Goal: Complete application form

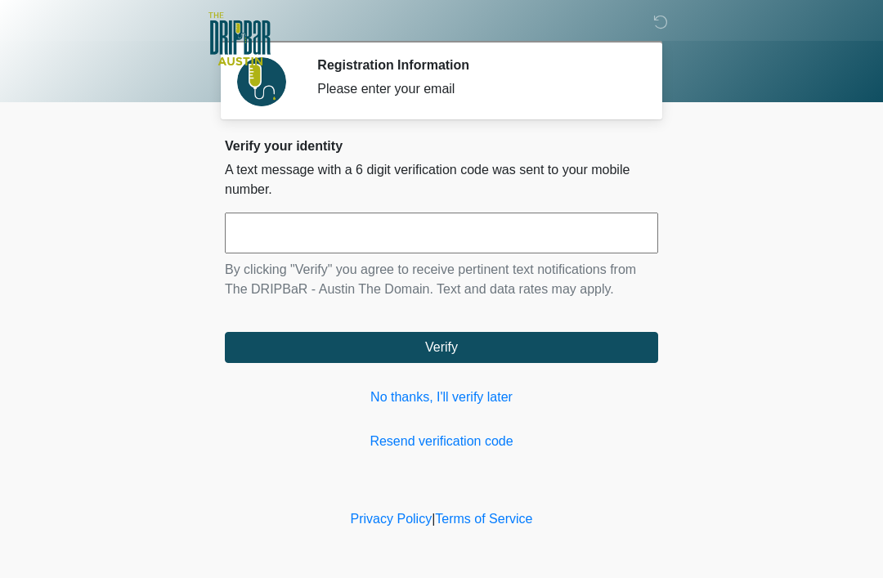
click at [461, 397] on link "No thanks, I'll verify later" at bounding box center [441, 398] width 433 height 20
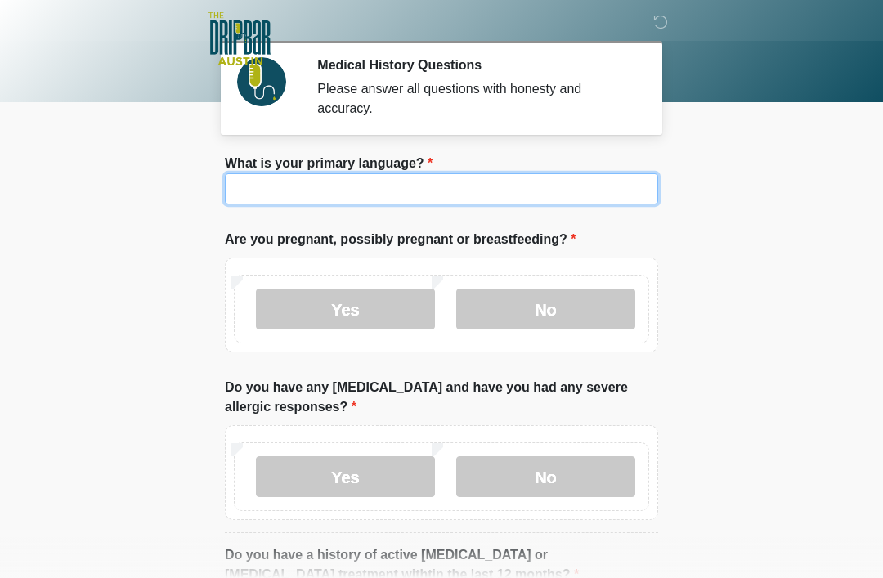
click at [464, 194] on input "What is your primary language?" at bounding box center [441, 188] width 433 height 31
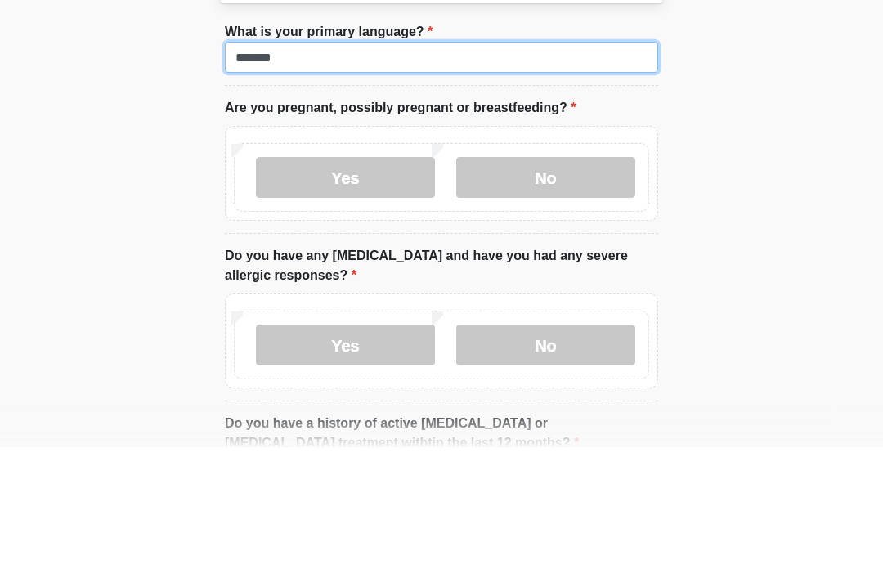
type input "*******"
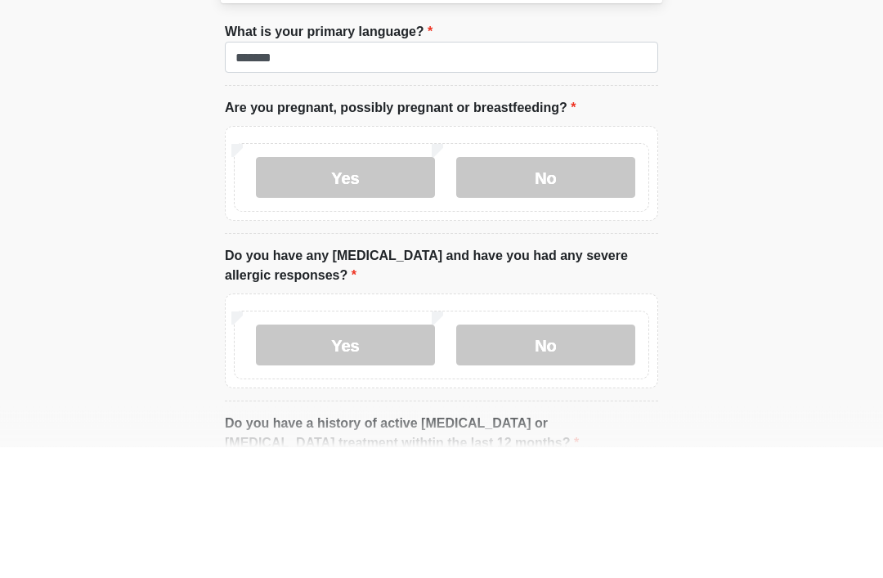
click at [557, 289] on label "No" at bounding box center [545, 309] width 179 height 41
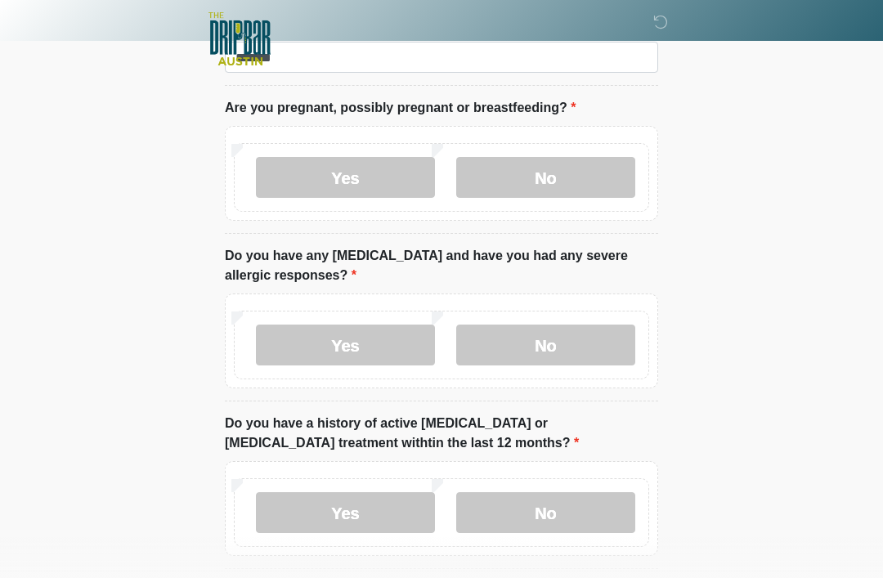
click at [542, 349] on label "No" at bounding box center [545, 345] width 179 height 41
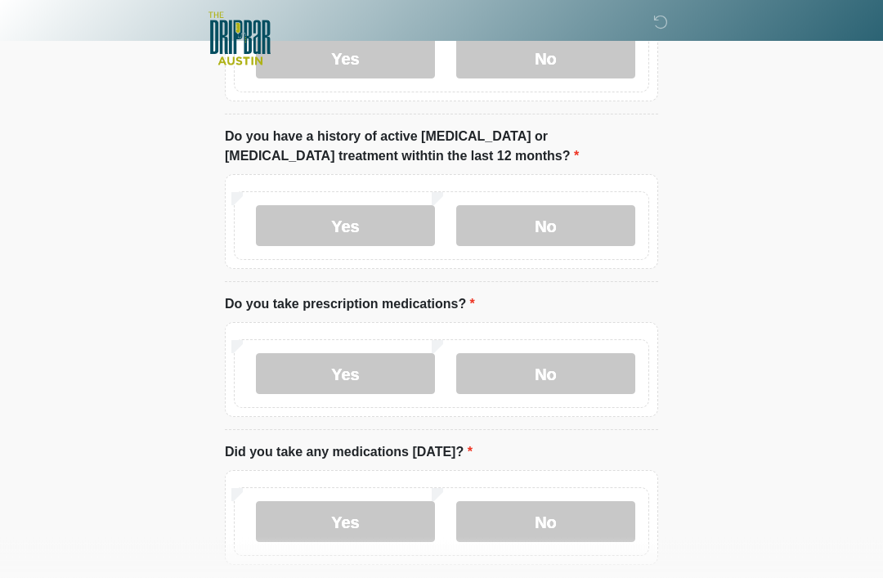
scroll to position [416, 0]
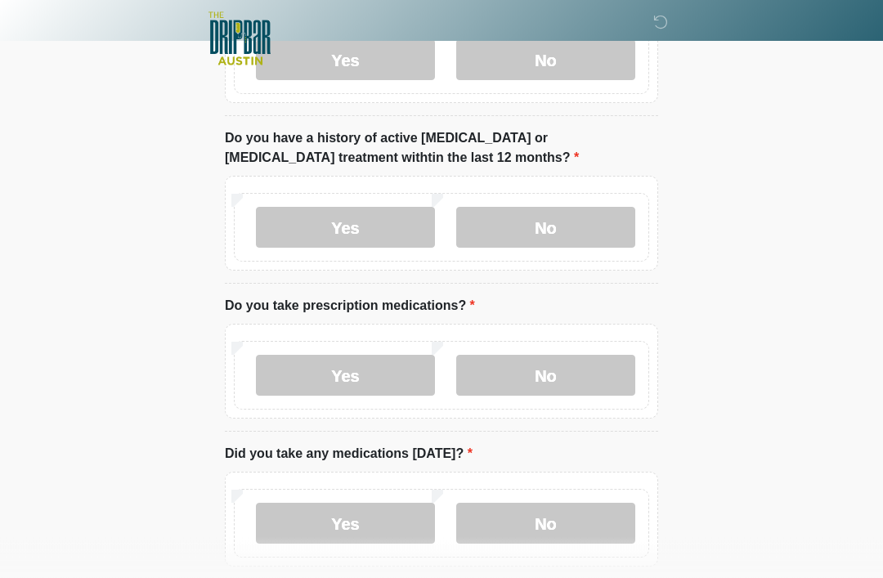
click at [547, 227] on label "No" at bounding box center [545, 228] width 179 height 41
click at [375, 364] on label "Yes" at bounding box center [345, 375] width 179 height 41
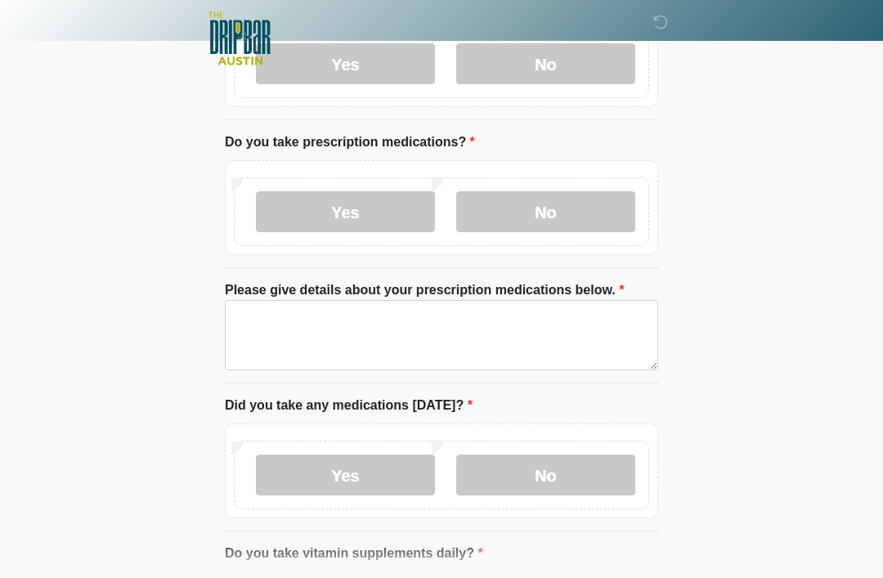
scroll to position [585, 0]
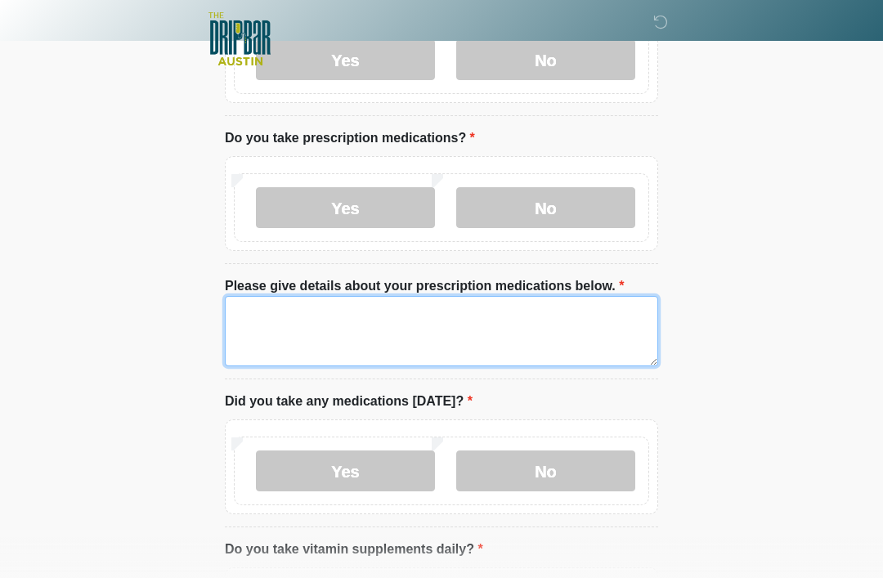
click at [306, 330] on textarea "Please give details about your prescription medications below." at bounding box center [441, 331] width 433 height 70
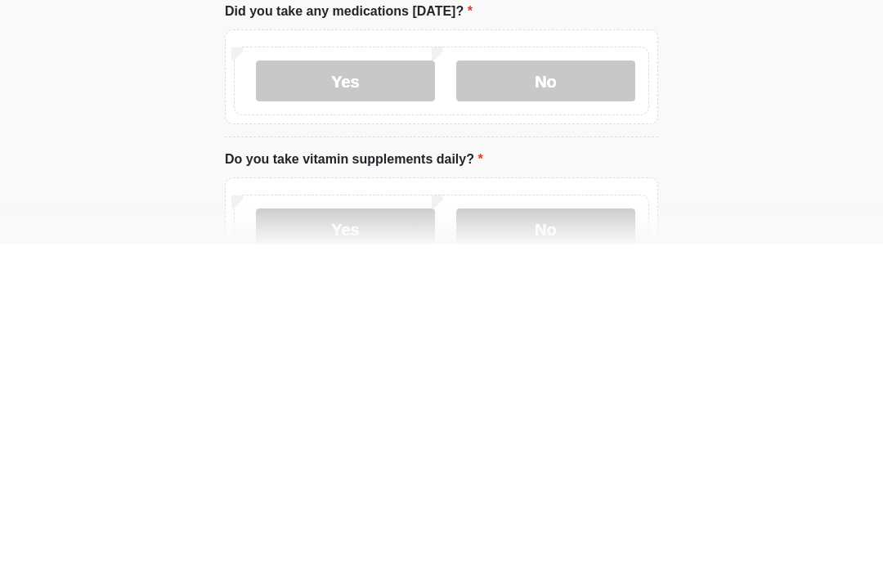
scroll to position [658, 0]
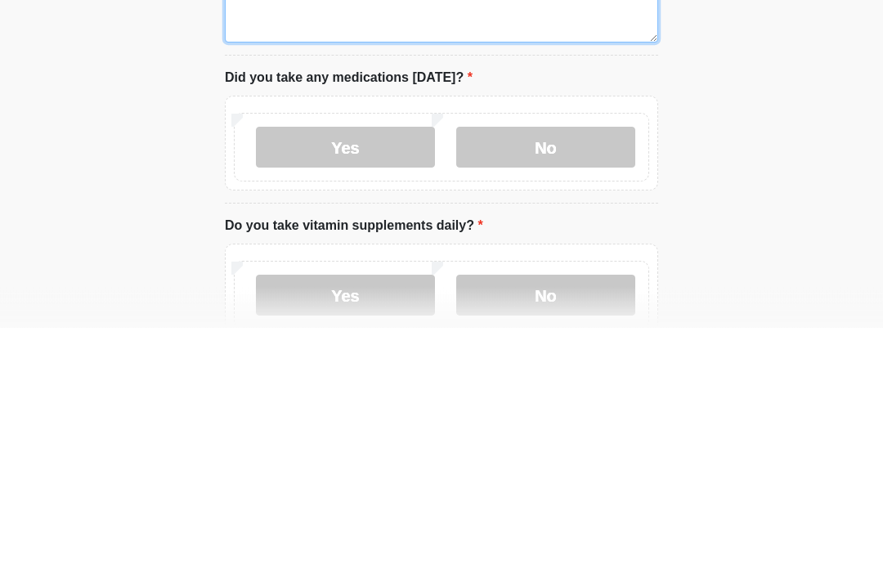
type textarea "**********"
click at [567, 378] on label "No" at bounding box center [545, 398] width 179 height 41
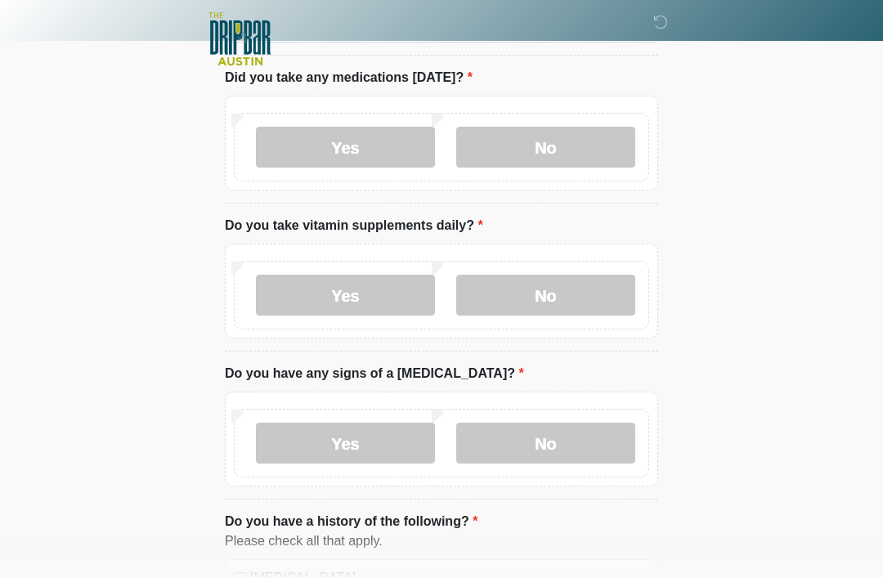
click at [362, 148] on label "Yes" at bounding box center [345, 147] width 179 height 41
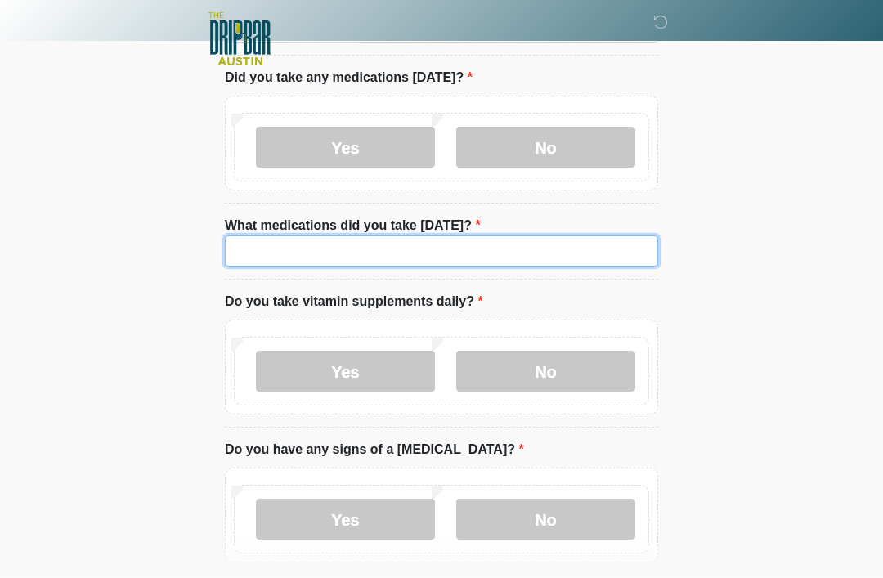
click at [309, 253] on input "What medications did you take today?" at bounding box center [441, 251] width 433 height 31
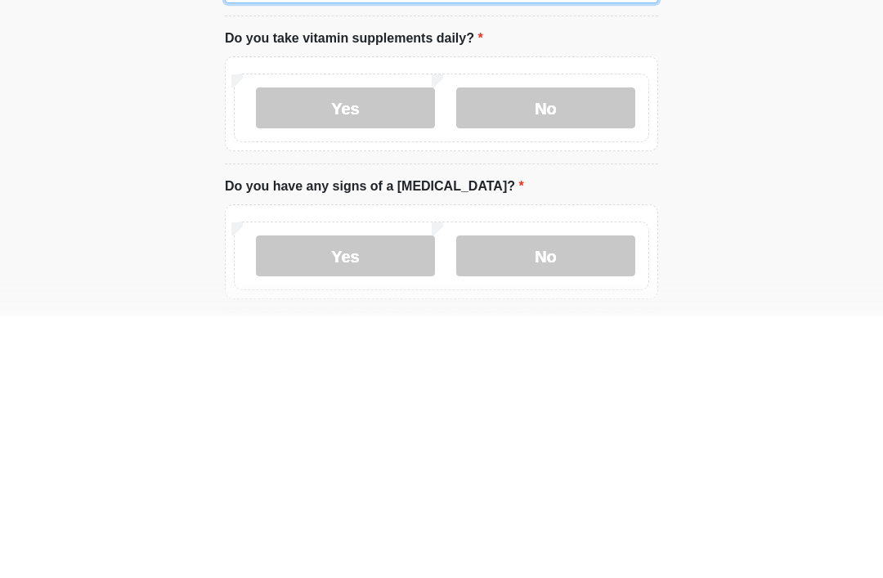
type input "***"
click at [566, 351] on label "No" at bounding box center [545, 371] width 179 height 41
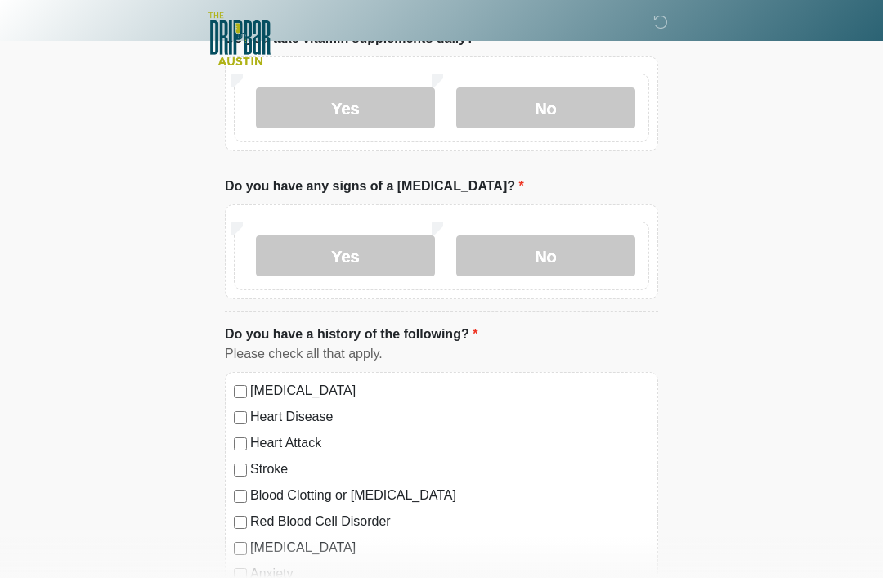
click at [361, 101] on label "Yes" at bounding box center [345, 108] width 179 height 41
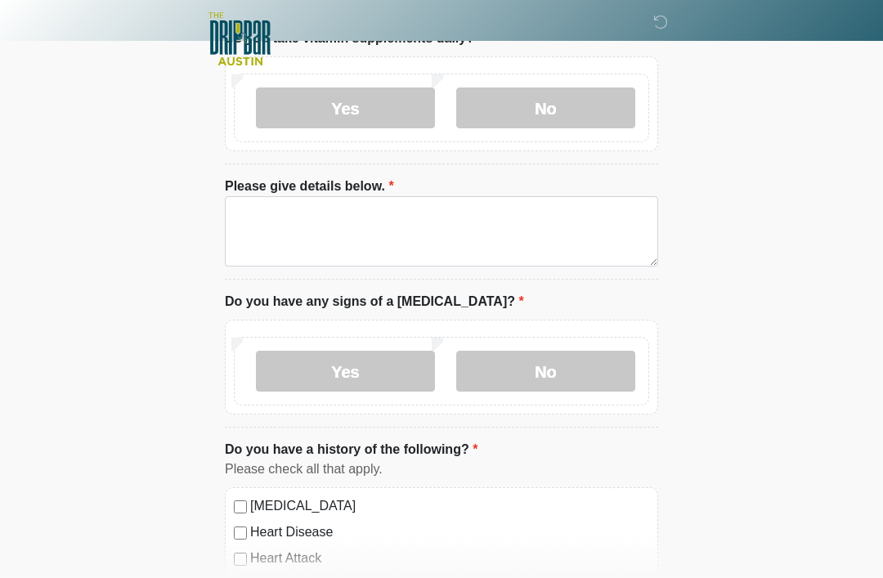
click at [551, 105] on label "No" at bounding box center [545, 108] width 179 height 41
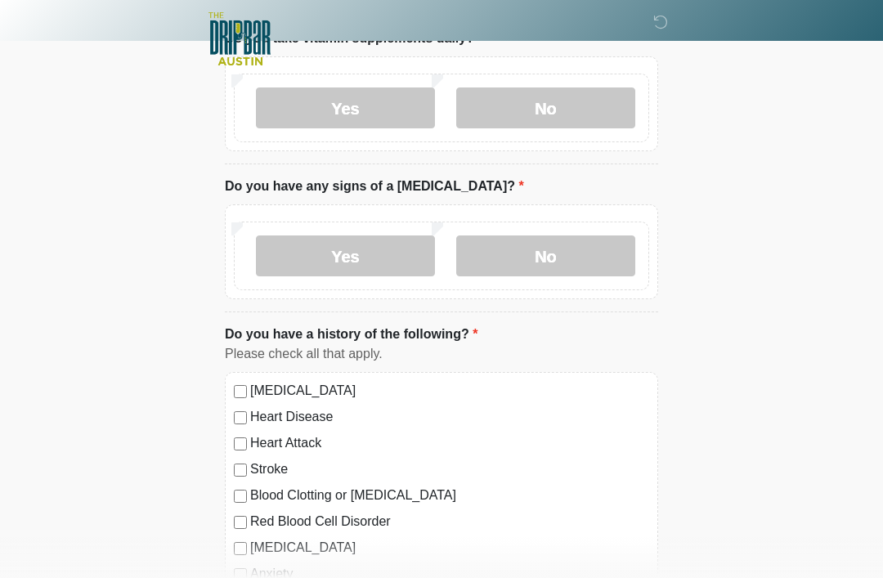
click at [574, 241] on label "No" at bounding box center [545, 256] width 179 height 41
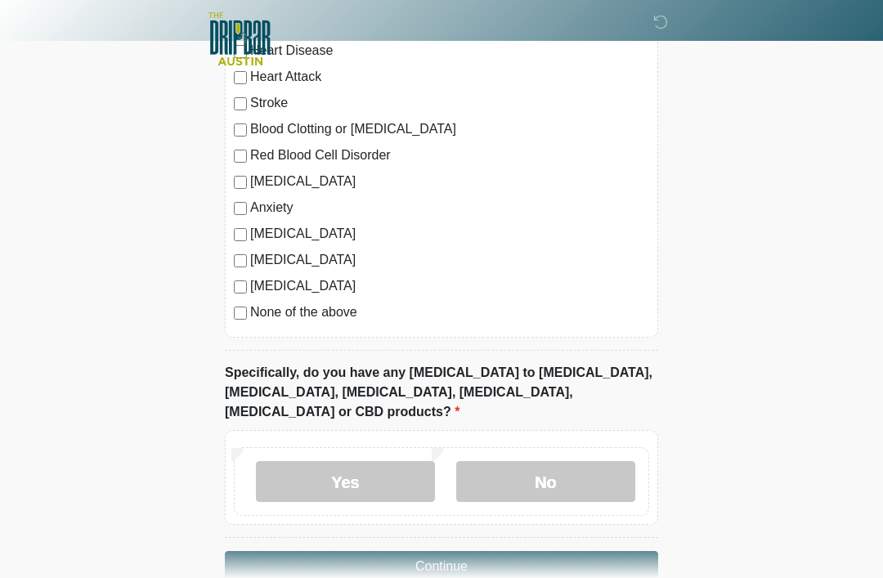
scroll to position [1554, 0]
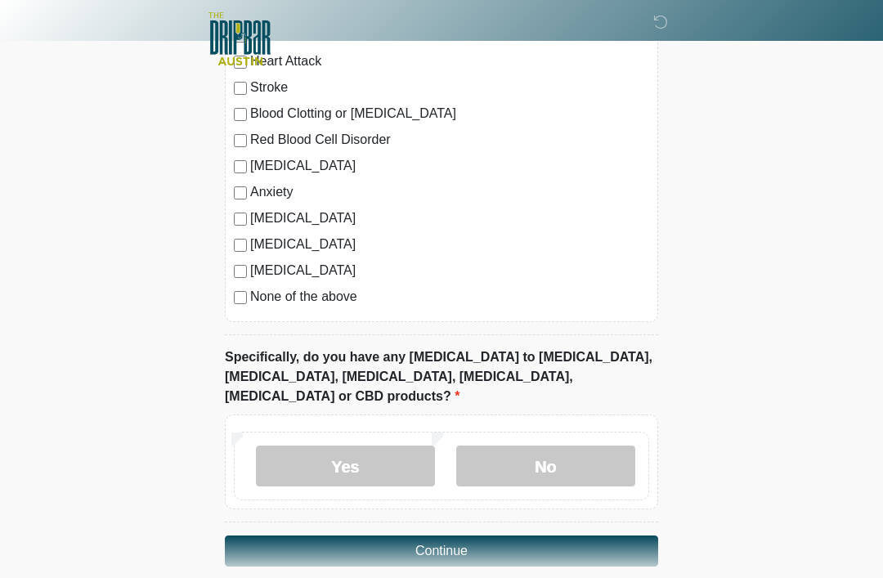
click at [541, 446] on label "No" at bounding box center [545, 466] width 179 height 41
click at [439, 536] on button "Continue" at bounding box center [441, 551] width 433 height 31
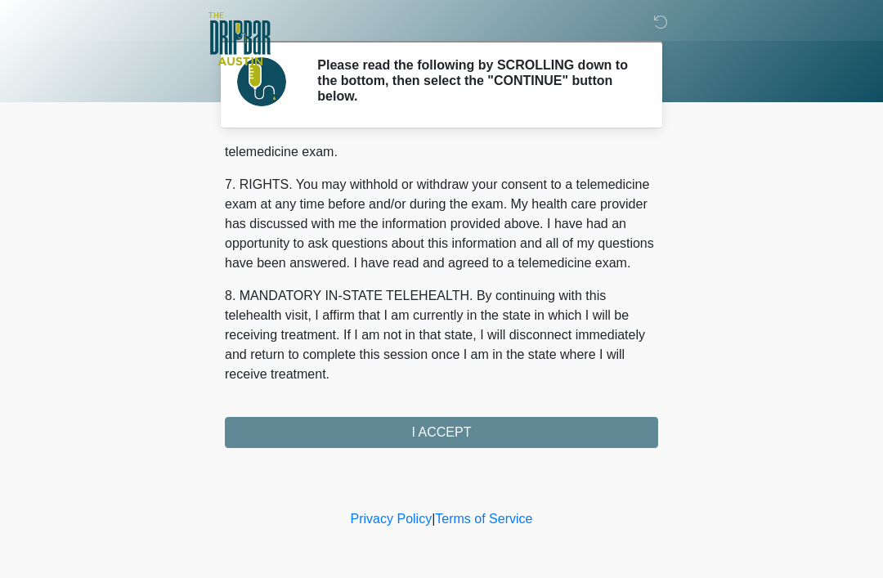
scroll to position [717, 0]
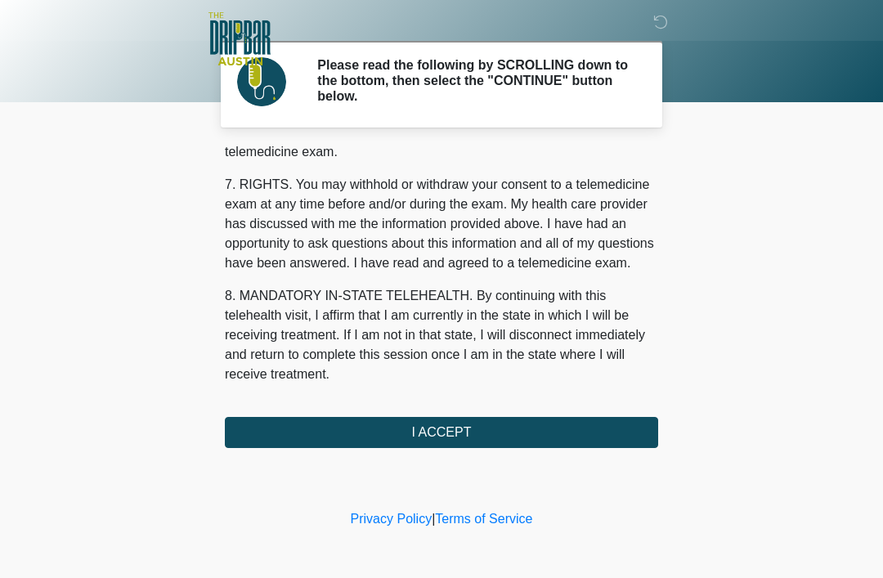
click at [451, 431] on button "I ACCEPT" at bounding box center [441, 432] width 433 height 31
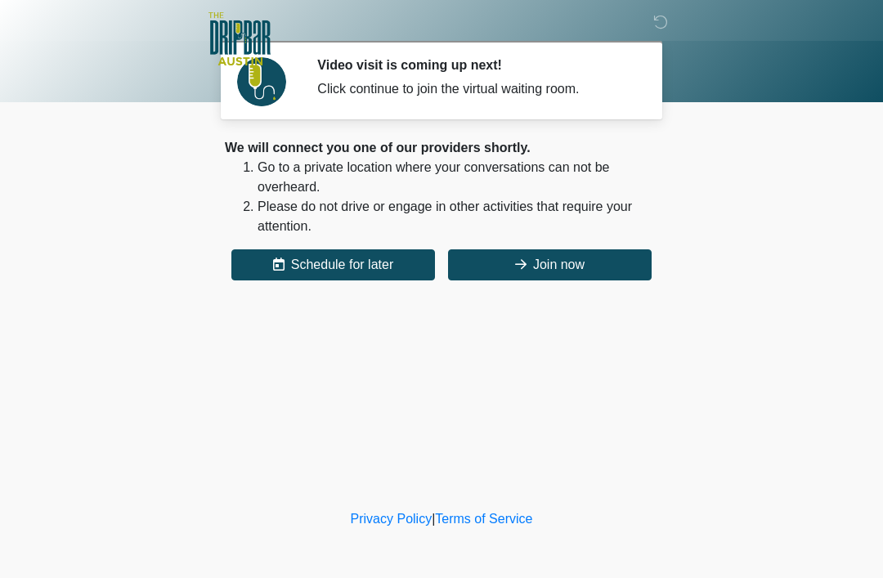
click at [554, 256] on button "Join now" at bounding box center [550, 264] width 204 height 31
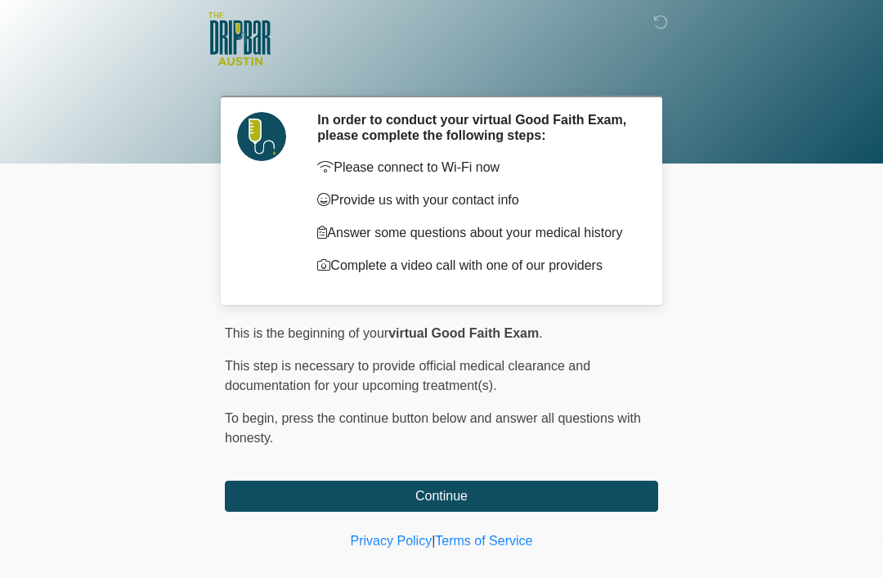
click at [506, 505] on button "Continue" at bounding box center [441, 496] width 433 height 31
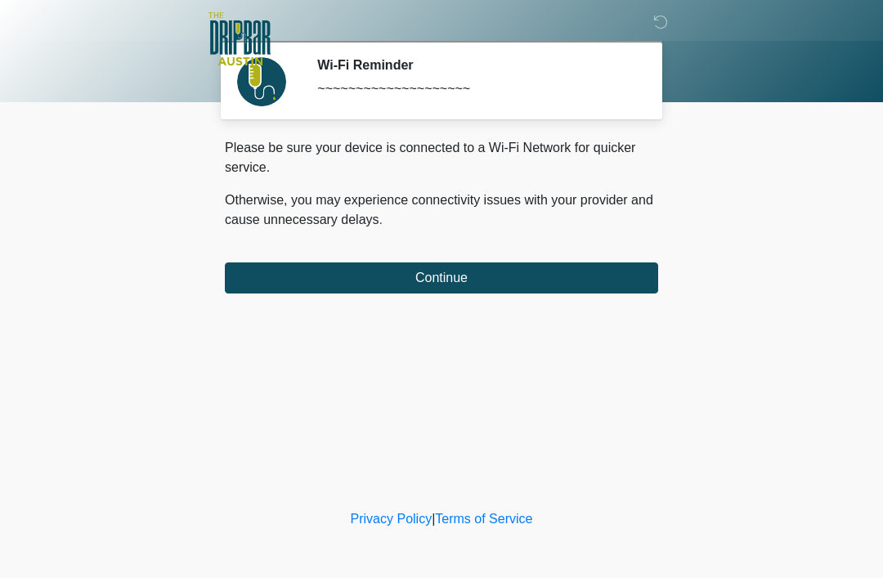
click at [490, 269] on button "Continue" at bounding box center [441, 278] width 433 height 31
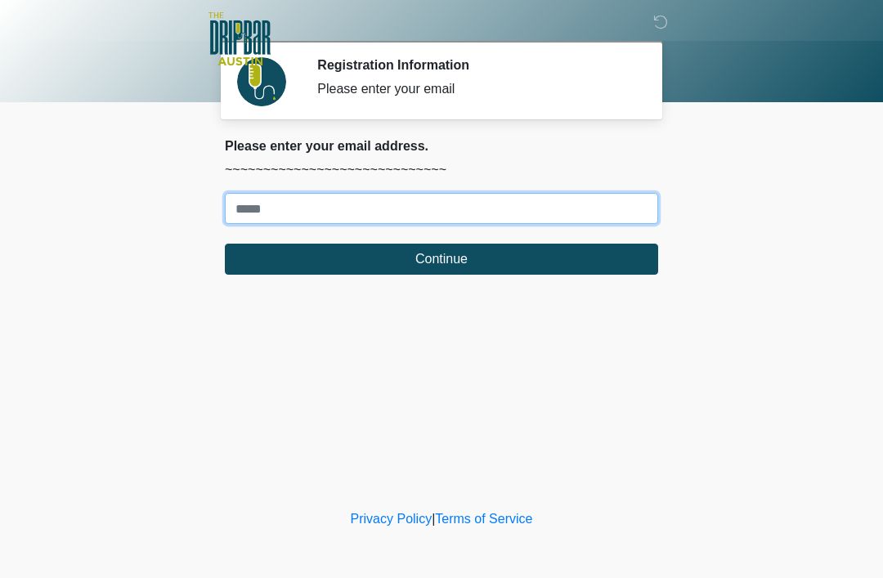
click at [333, 212] on input "Where should we email your treatment plan?" at bounding box center [441, 208] width 433 height 31
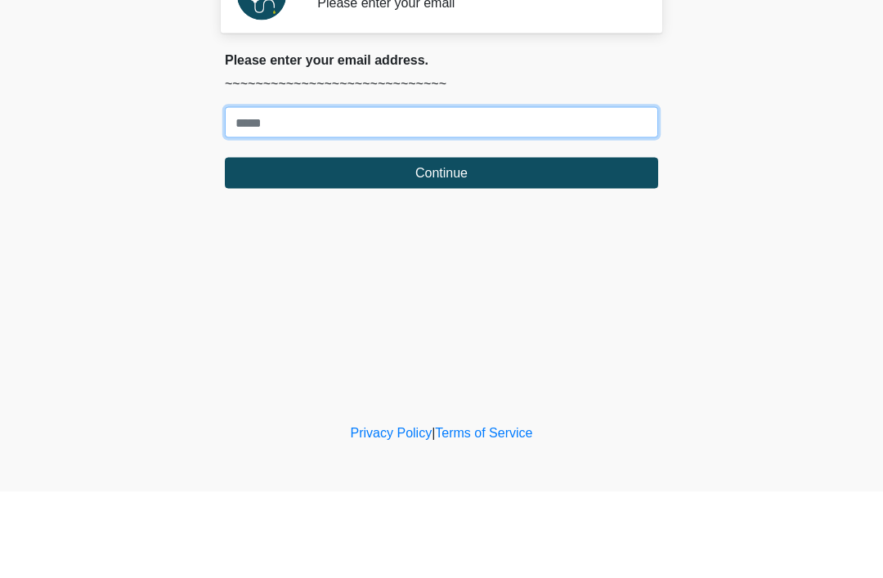
click at [421, 193] on input "Where should we email your treatment plan?" at bounding box center [441, 208] width 433 height 31
type input "**********"
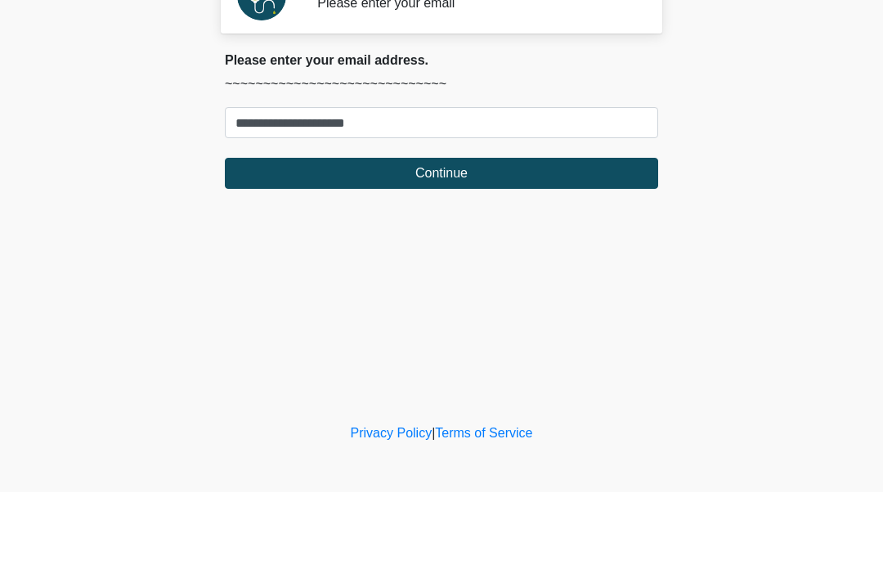
click at [518, 244] on button "Continue" at bounding box center [441, 259] width 433 height 31
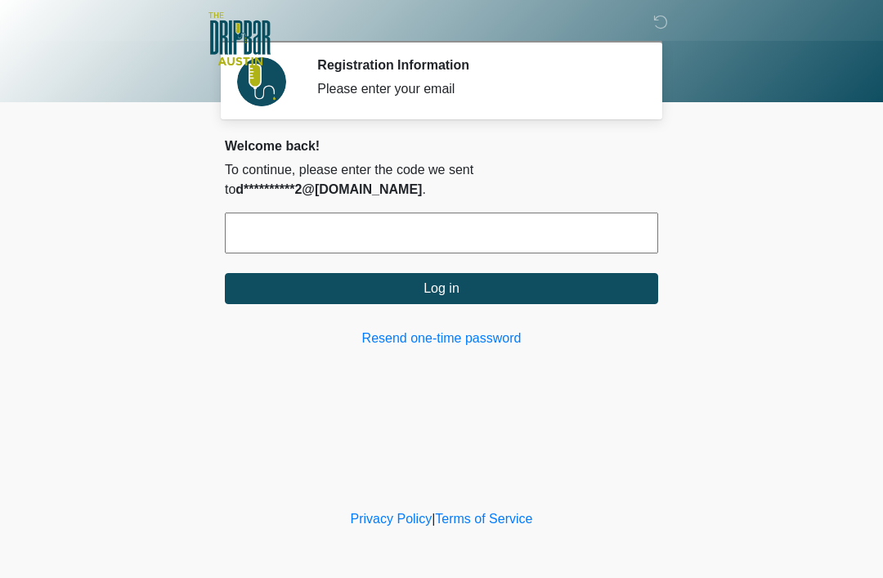
click at [262, 213] on input "text" at bounding box center [441, 233] width 433 height 41
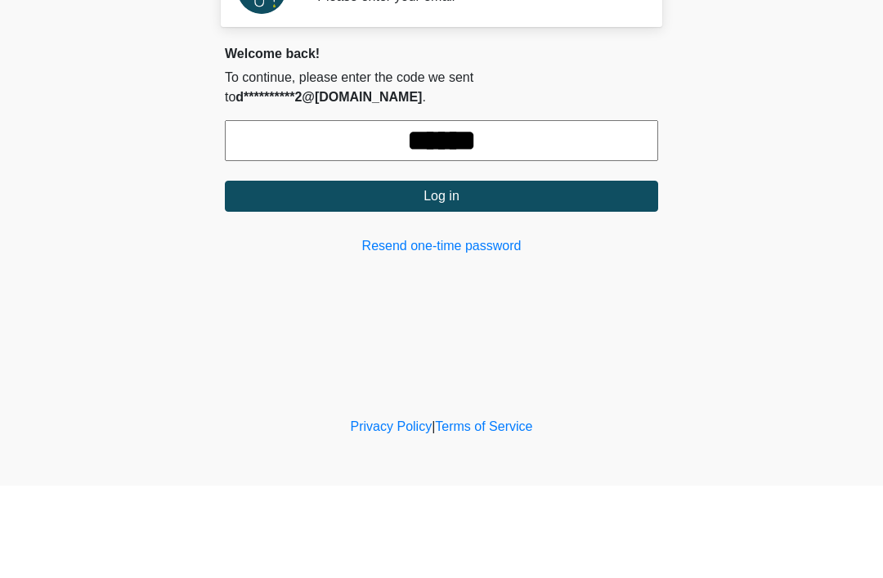
click at [418, 273] on button "Log in" at bounding box center [441, 288] width 433 height 31
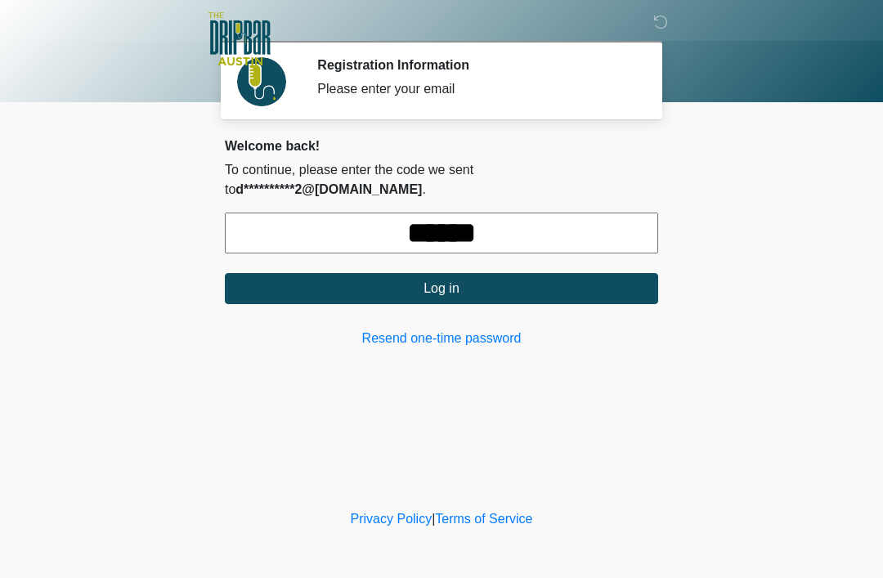
click at [478, 273] on button "Log in" at bounding box center [441, 288] width 433 height 31
click at [485, 329] on link "Resend one-time password" at bounding box center [441, 339] width 433 height 20
click at [539, 273] on button "Log in" at bounding box center [441, 288] width 433 height 31
click at [530, 213] on input "******" at bounding box center [441, 233] width 433 height 41
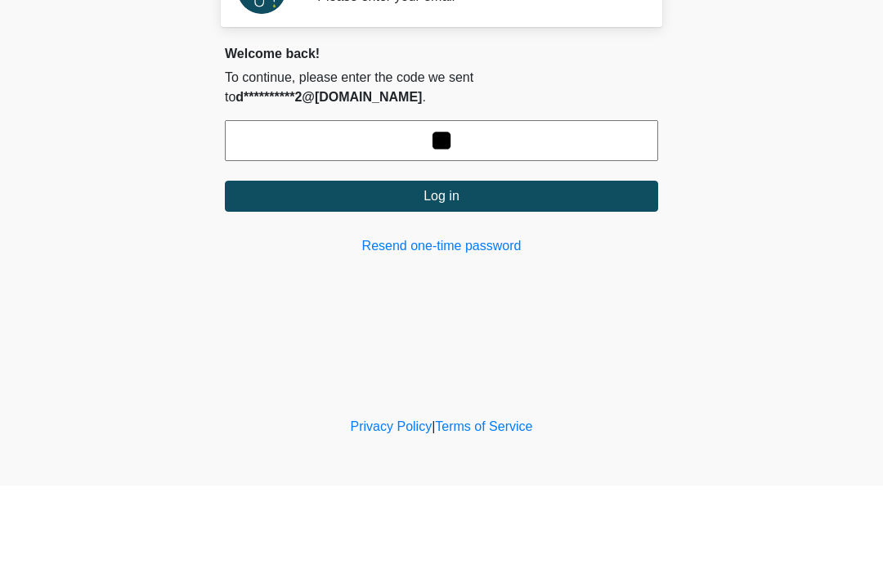
type input "*"
type input "******"
click at [476, 273] on button "Log in" at bounding box center [441, 288] width 433 height 31
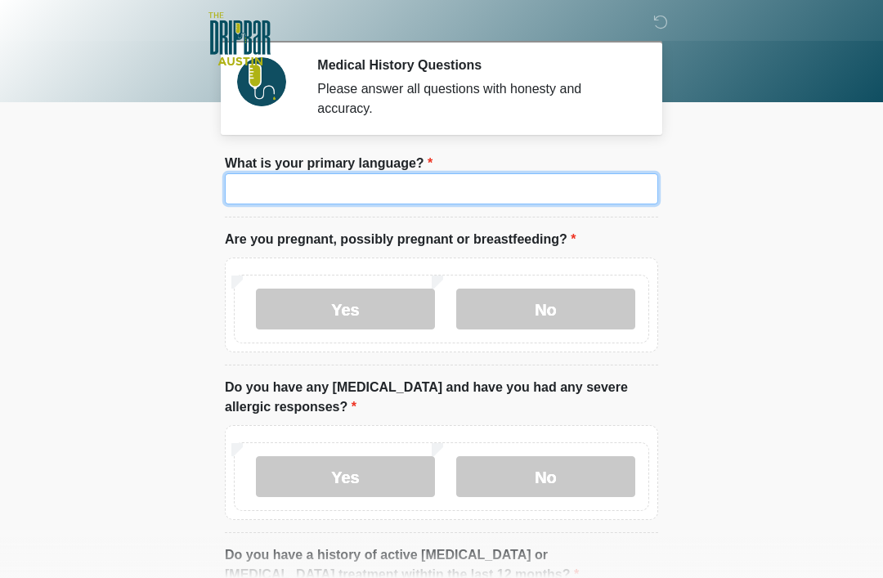
click at [581, 203] on input "What is your primary language?" at bounding box center [441, 188] width 433 height 31
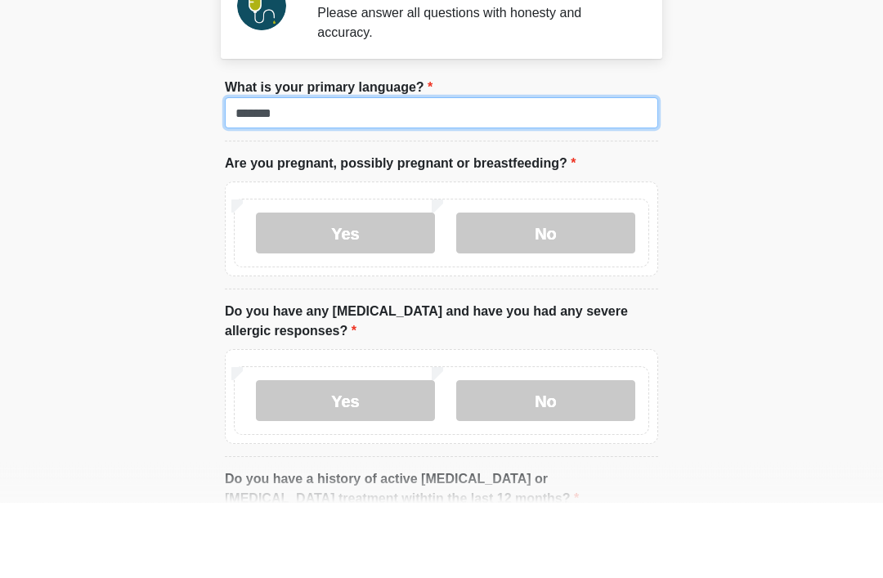
type input "*******"
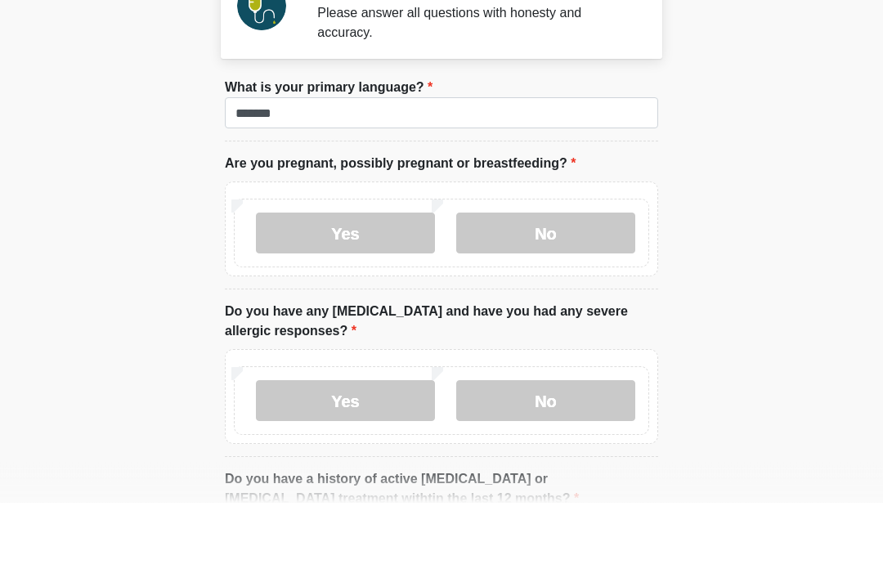
click at [563, 289] on label "No" at bounding box center [545, 309] width 179 height 41
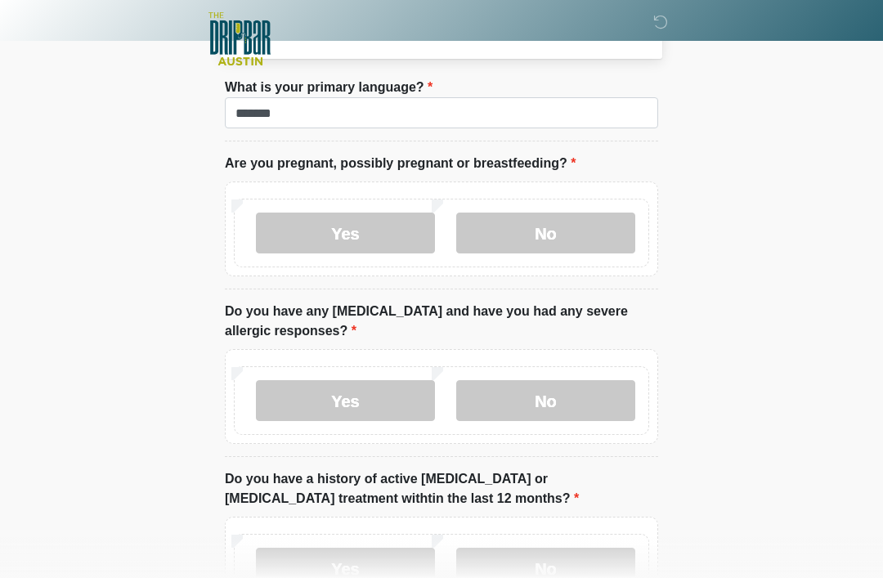
click at [582, 396] on label "No" at bounding box center [545, 400] width 179 height 41
click at [589, 577] on label "No" at bounding box center [545, 568] width 179 height 41
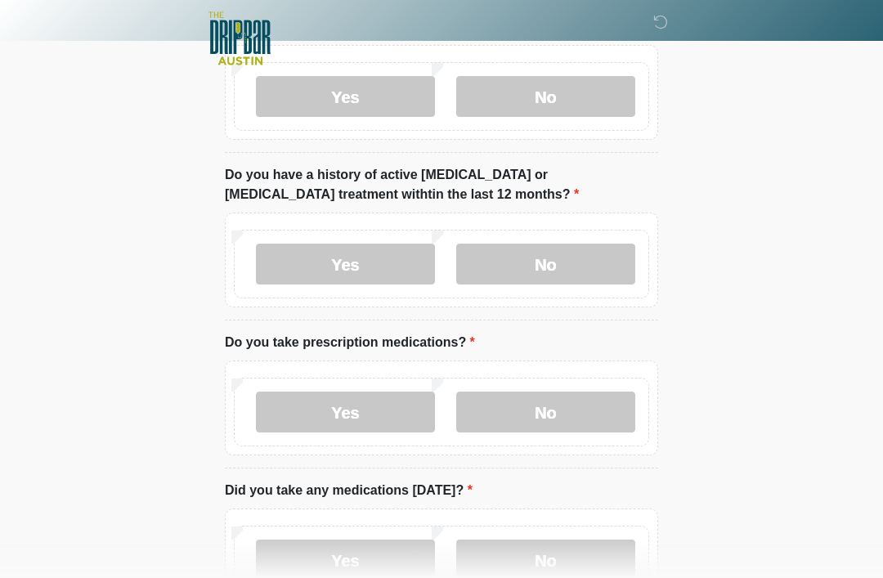
scroll to position [381, 0]
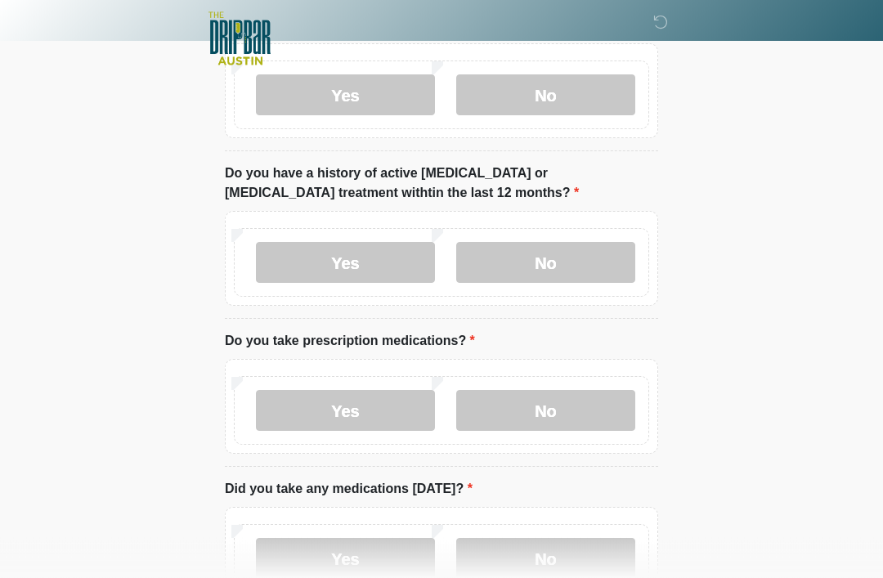
click at [285, 415] on label "Yes" at bounding box center [345, 411] width 179 height 41
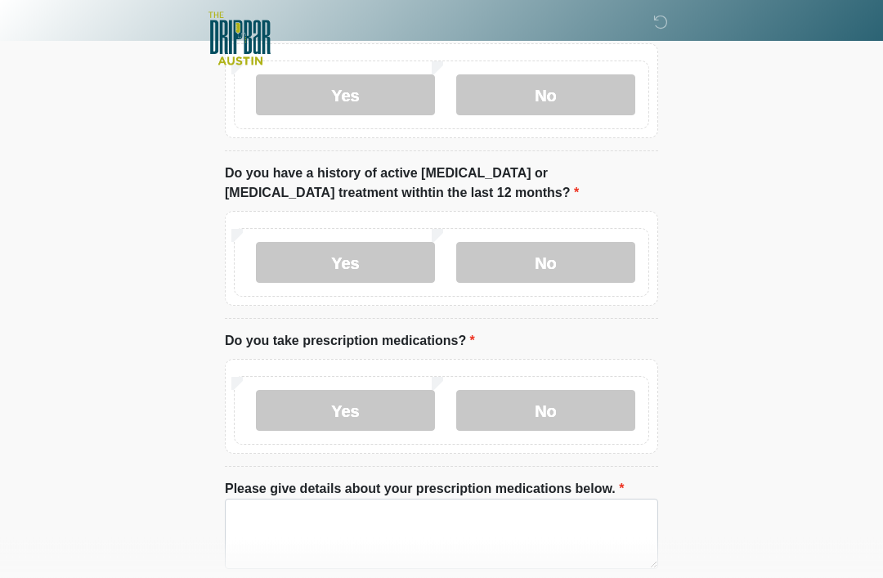
scroll to position [382, 0]
click at [249, 521] on textarea "Please give details about your prescription medications below." at bounding box center [441, 534] width 433 height 70
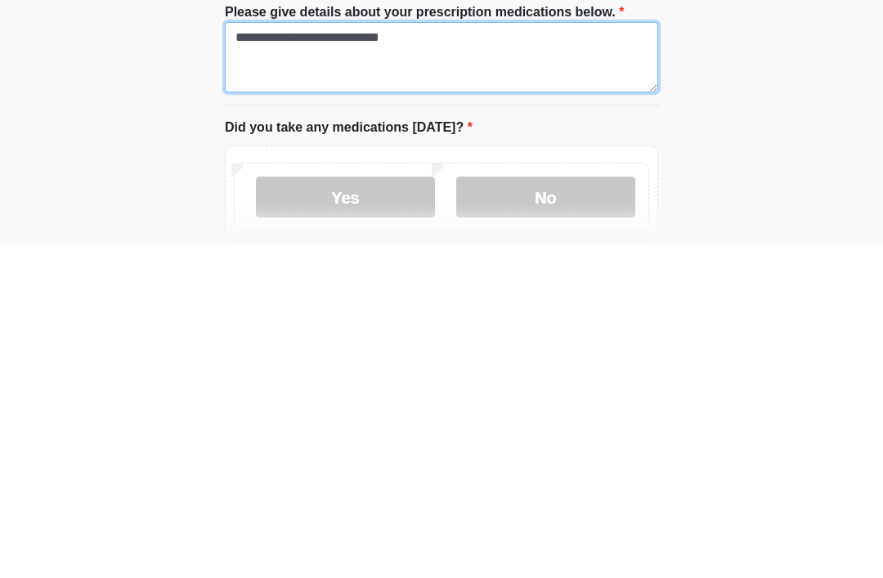
scroll to position [527, 0]
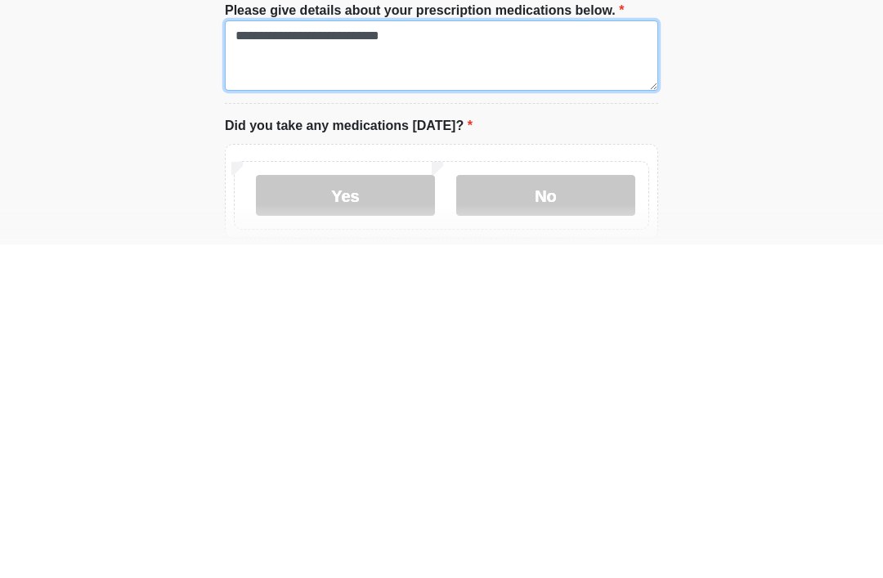
type textarea "**********"
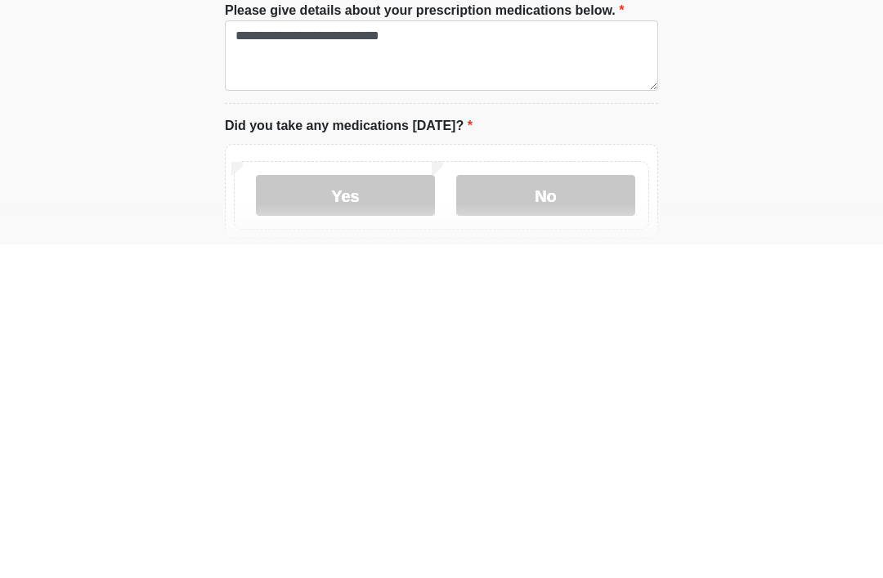
click at [379, 509] on label "Yes" at bounding box center [345, 529] width 179 height 41
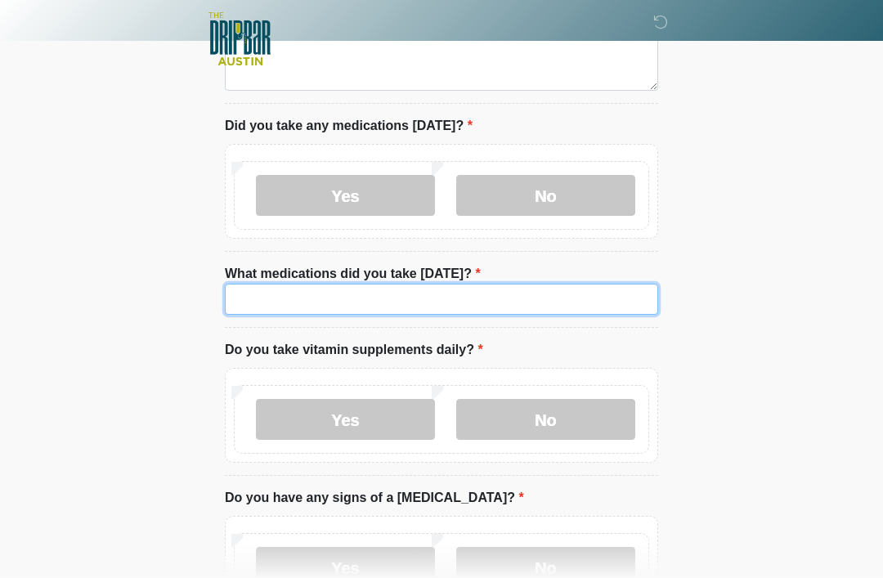
click at [580, 297] on input "What medications did you take today?" at bounding box center [441, 299] width 433 height 31
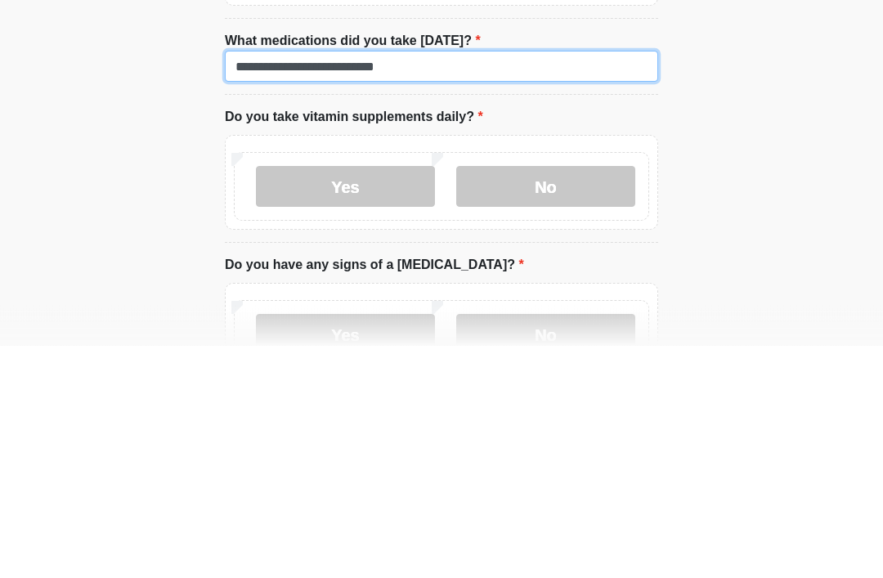
type input "**********"
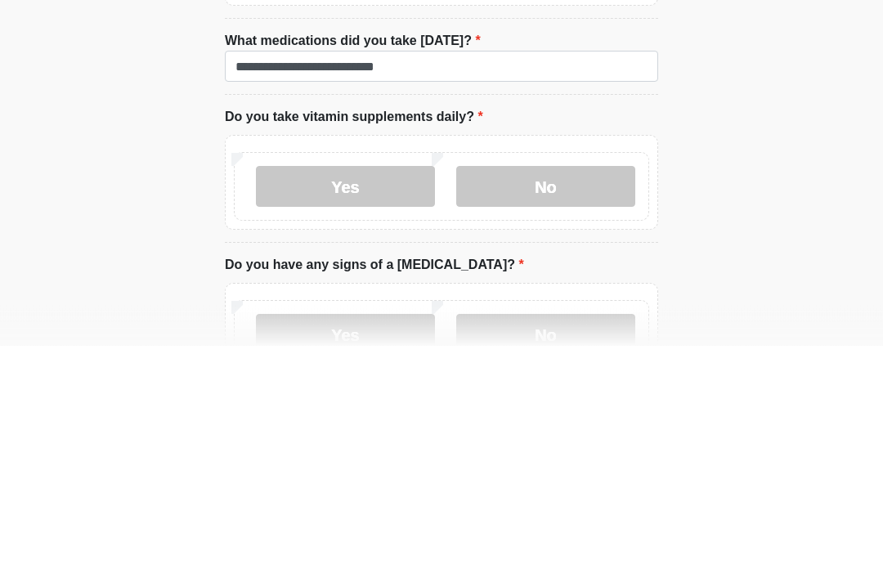
click at [586, 399] on label "No" at bounding box center [545, 419] width 179 height 41
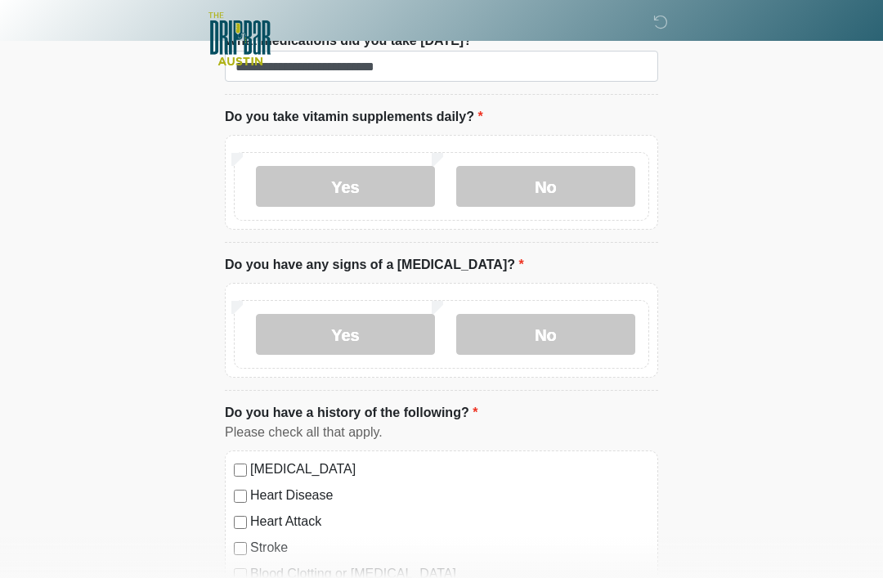
click at [581, 332] on label "No" at bounding box center [545, 334] width 179 height 41
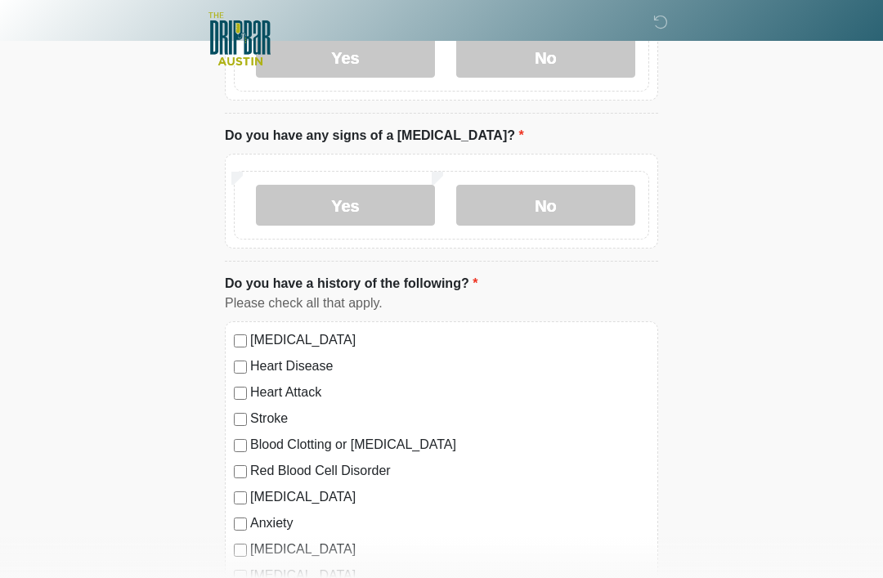
scroll to position [1224, 0]
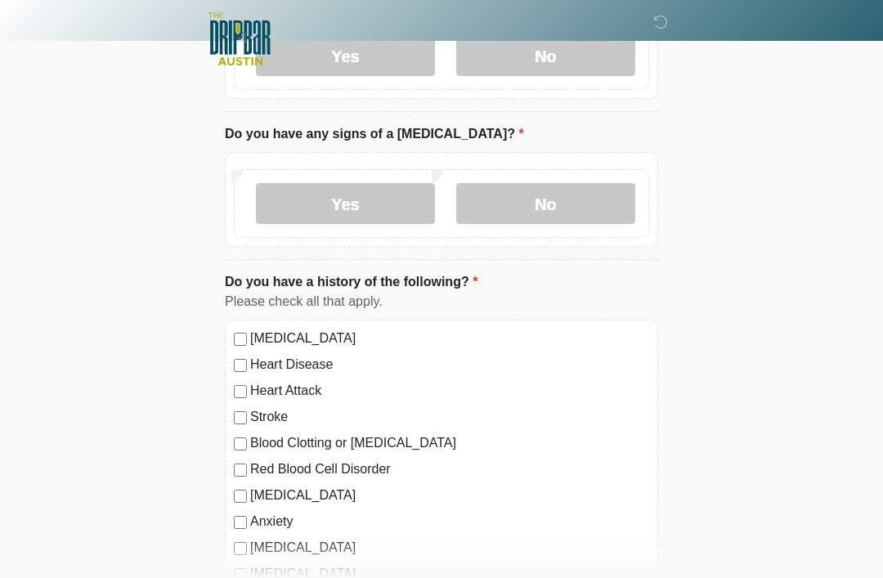
click at [233, 369] on div "High Blood Pressure Heart Disease Heart Attack Stroke Blood Clotting or Bleedin…" at bounding box center [441, 486] width 433 height 332
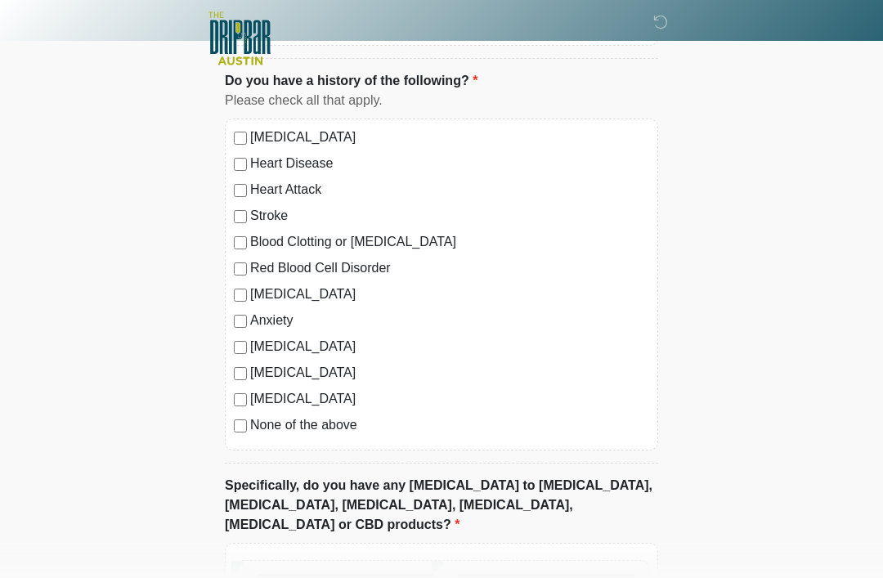
scroll to position [1432, 0]
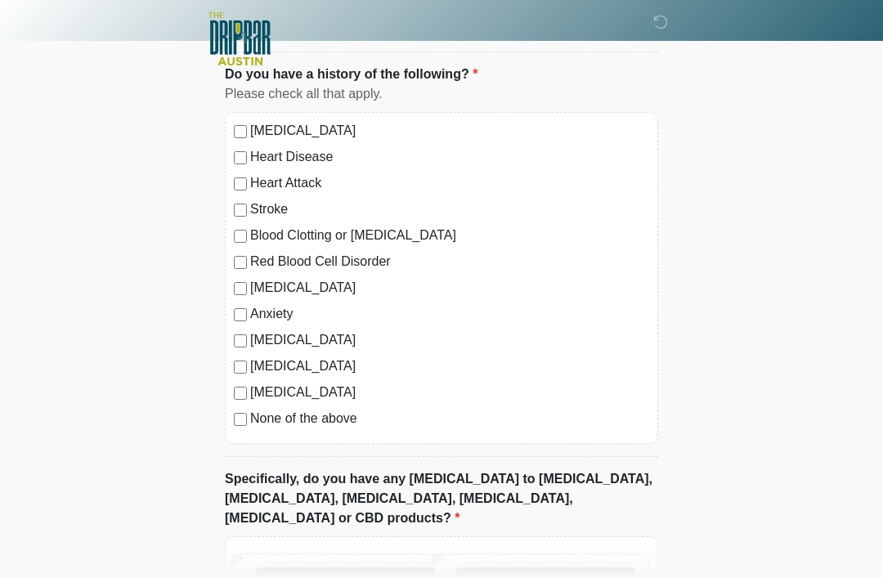
click at [565, 568] on label "No" at bounding box center [545, 588] width 179 height 41
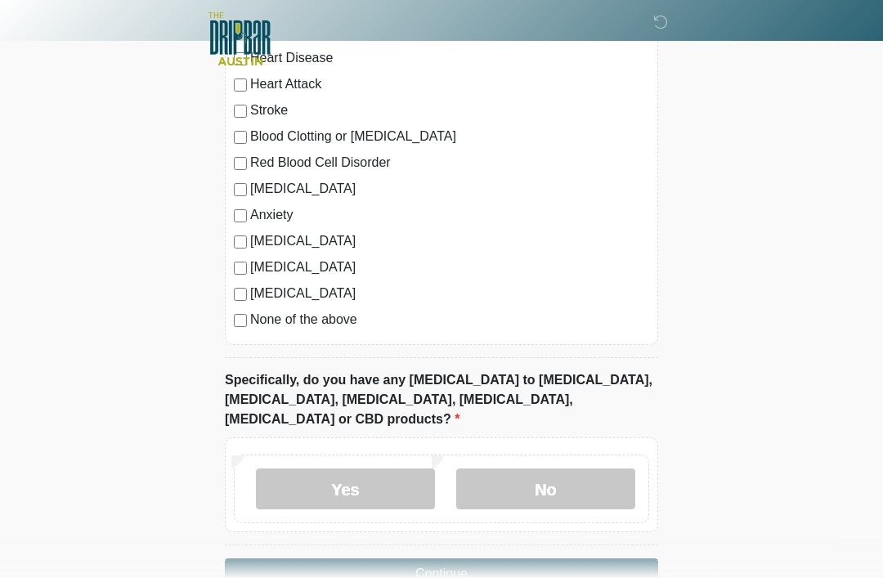
scroll to position [1554, 0]
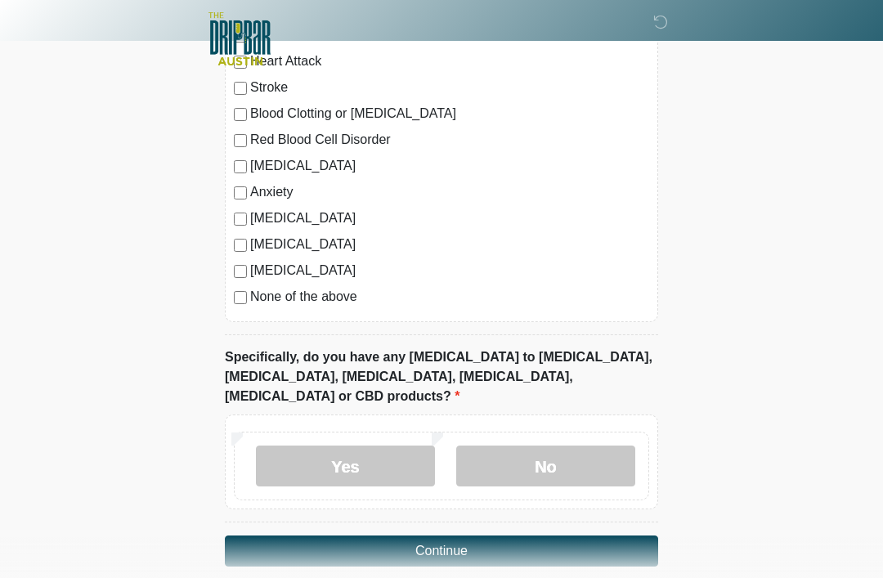
click at [465, 536] on button "Continue" at bounding box center [441, 551] width 433 height 31
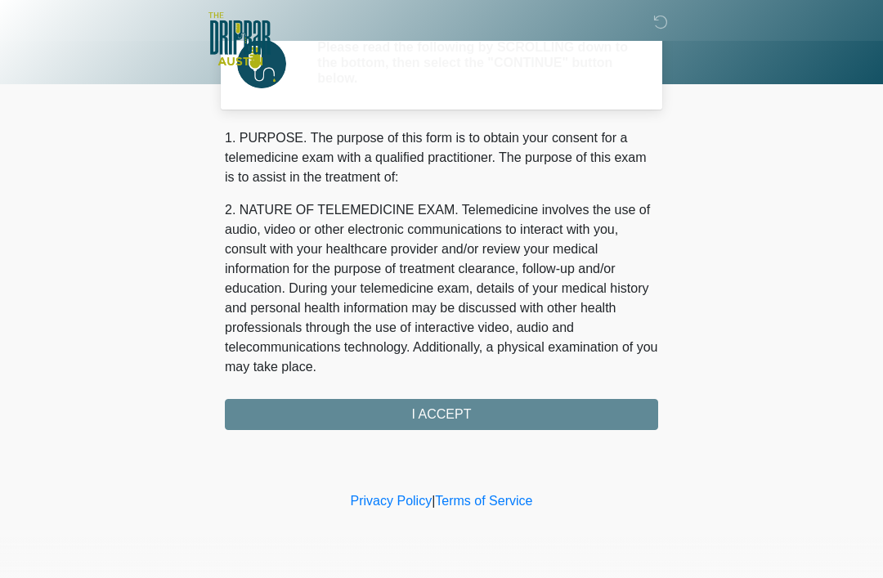
scroll to position [0, 0]
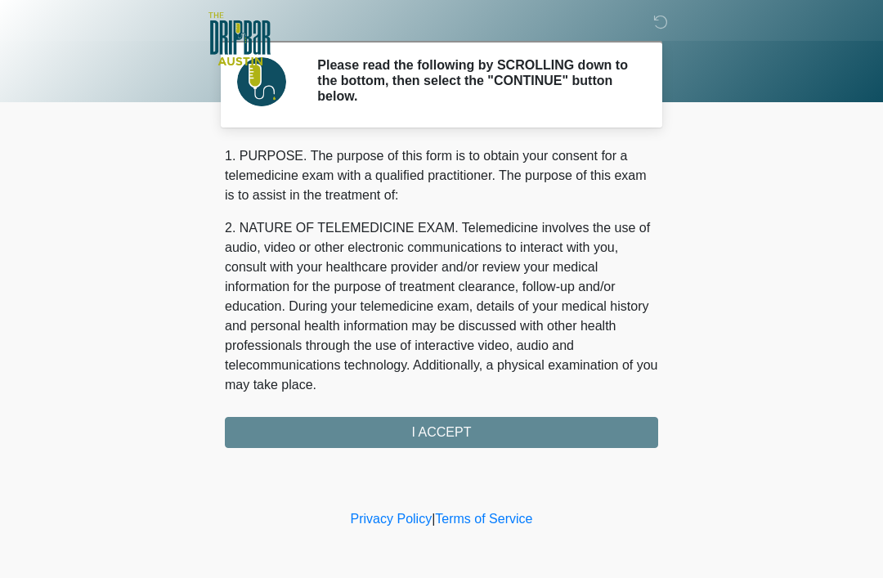
click at [472, 433] on div "1. PURPOSE. The purpose of this form is to obtain your consent for a telemedici…" at bounding box center [441, 297] width 433 height 302
click at [418, 433] on div "1. PURPOSE. The purpose of this form is to obtain your consent for a telemedici…" at bounding box center [441, 297] width 433 height 302
click at [453, 427] on div "1. PURPOSE. The purpose of this form is to obtain your consent for a telemedici…" at bounding box center [441, 297] width 433 height 302
click at [433, 433] on div "1. PURPOSE. The purpose of this form is to obtain your consent for a telemedici…" at bounding box center [441, 297] width 433 height 302
click at [491, 436] on div "1. PURPOSE. The purpose of this form is to obtain your consent for a telemedici…" at bounding box center [441, 297] width 433 height 302
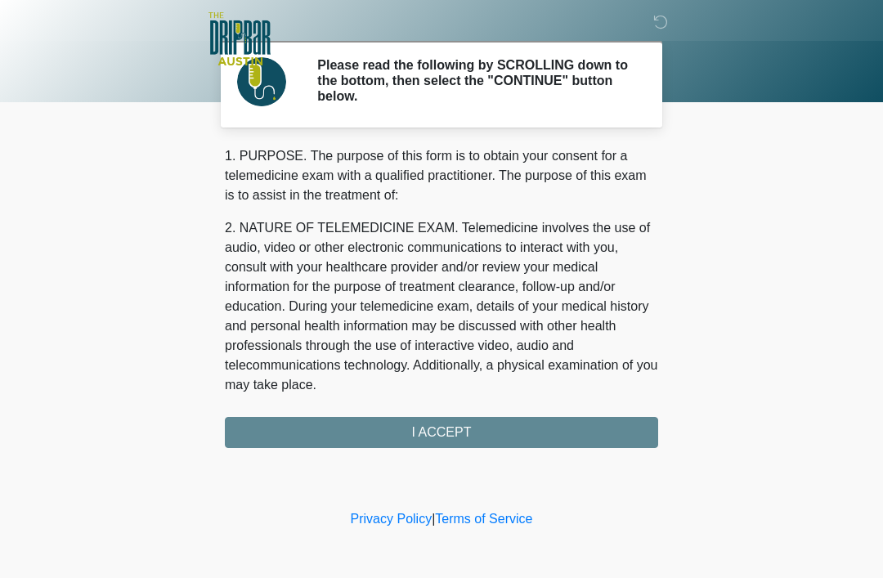
click at [455, 436] on div "1. PURPOSE. The purpose of this form is to obtain your consent for a telemedici…" at bounding box center [441, 297] width 433 height 302
click at [469, 431] on div "1. PURPOSE. The purpose of this form is to obtain your consent for a telemedici…" at bounding box center [441, 297] width 433 height 302
click at [474, 436] on div "1. PURPOSE. The purpose of this form is to obtain your consent for a telemedici…" at bounding box center [441, 297] width 433 height 302
click at [460, 430] on div "1. PURPOSE. The purpose of this form is to obtain your consent for a telemedici…" at bounding box center [441, 297] width 433 height 302
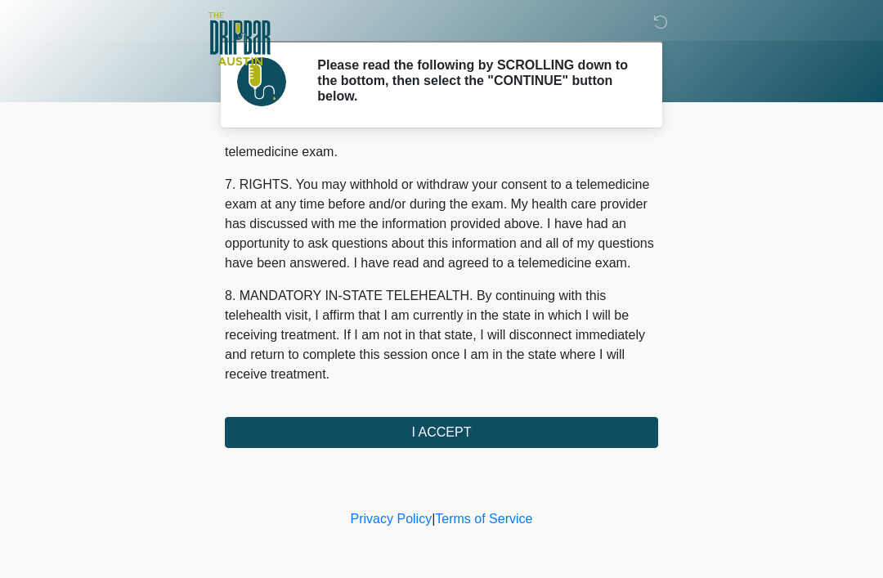
scroll to position [717, 0]
click at [452, 426] on button "I ACCEPT" at bounding box center [441, 432] width 433 height 31
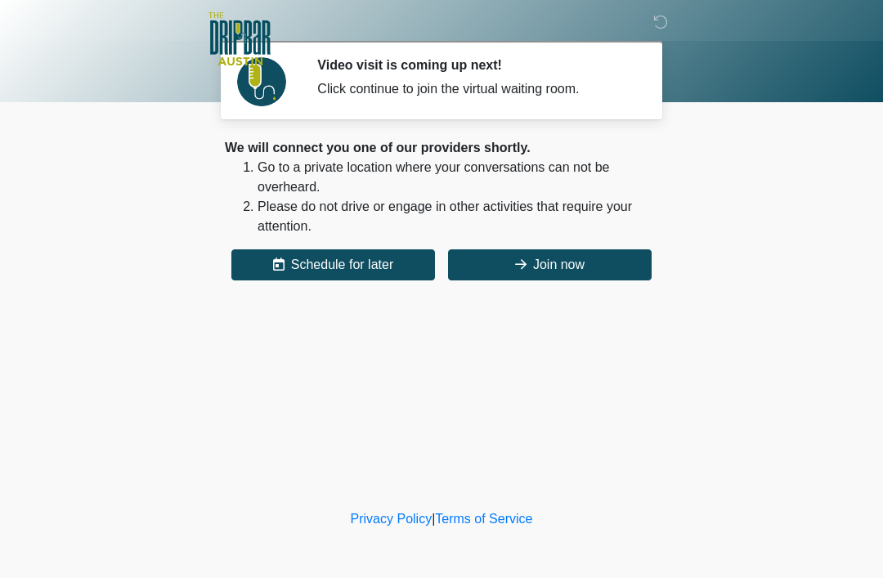
click at [565, 261] on button "Join now" at bounding box center [550, 264] width 204 height 31
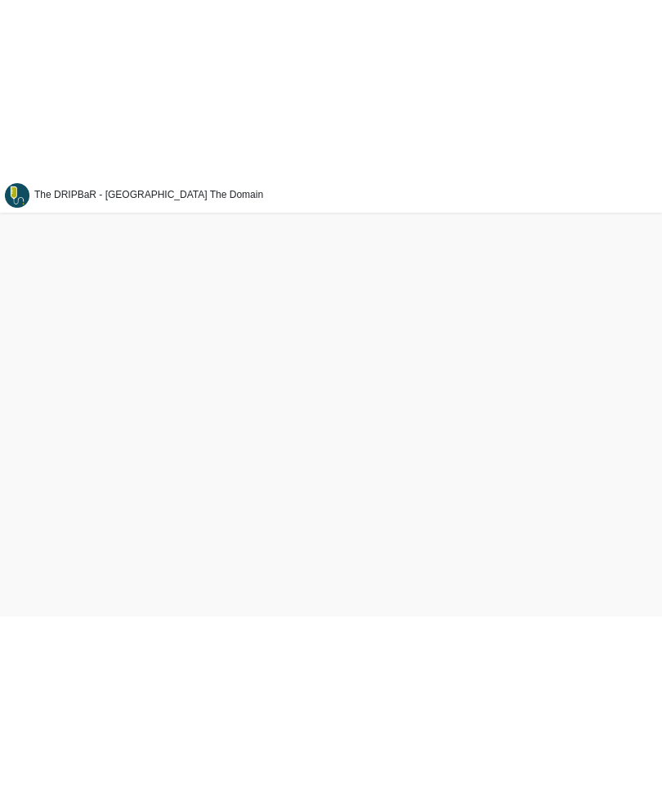
scroll to position [50, 0]
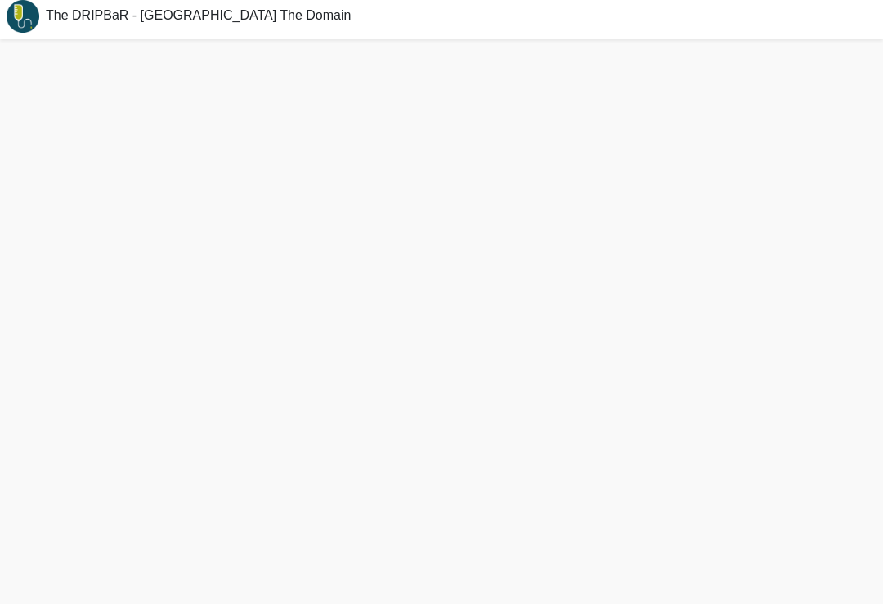
scroll to position [30, 0]
